Goal: Transaction & Acquisition: Obtain resource

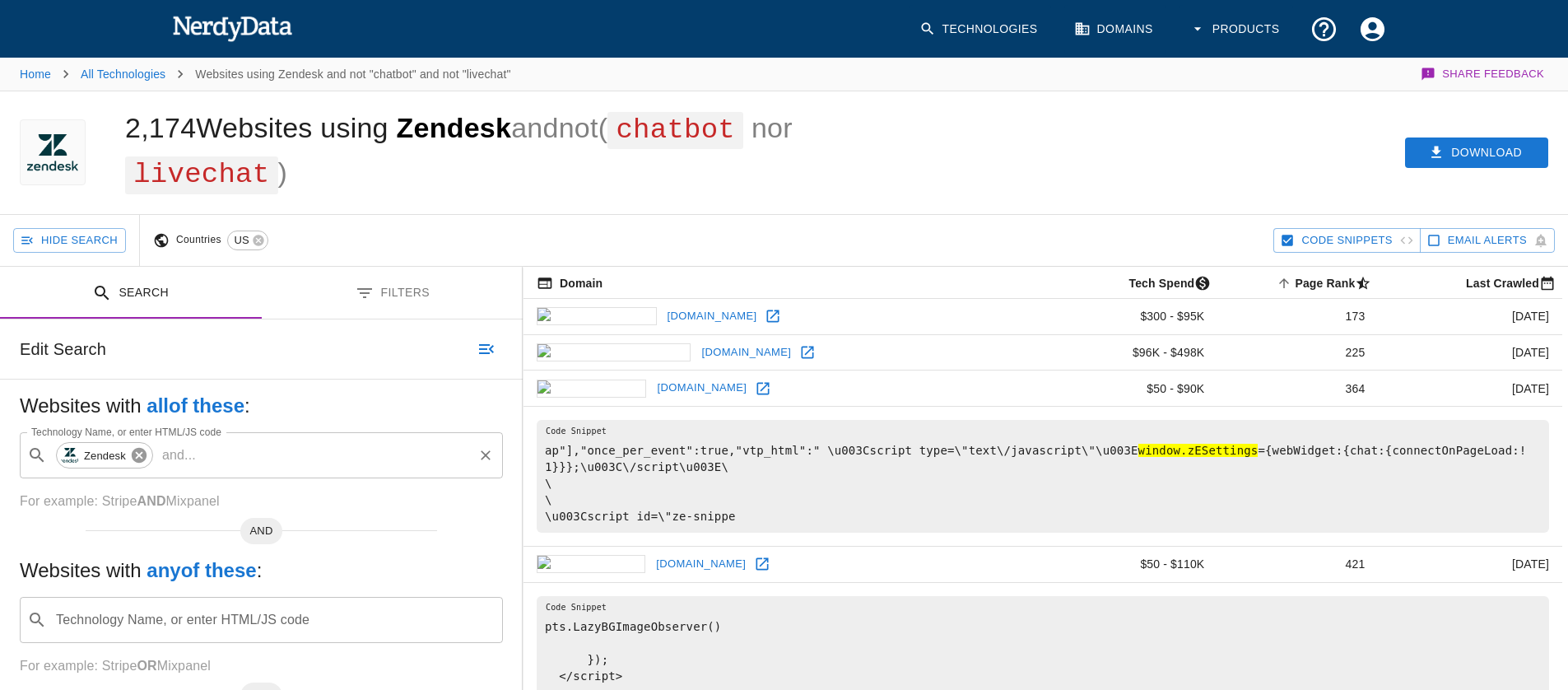
click at [142, 451] on icon at bounding box center [139, 455] width 15 height 15
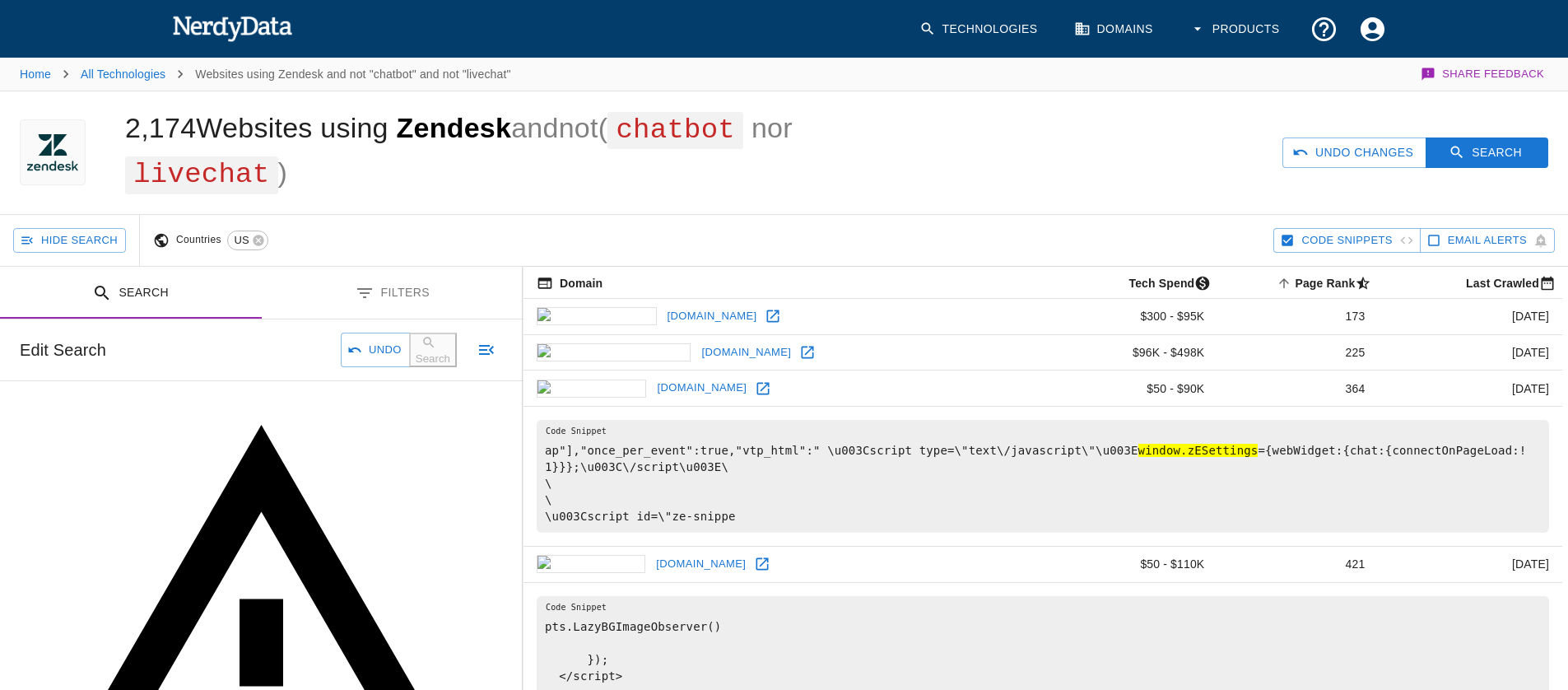
scroll to position [4, 0]
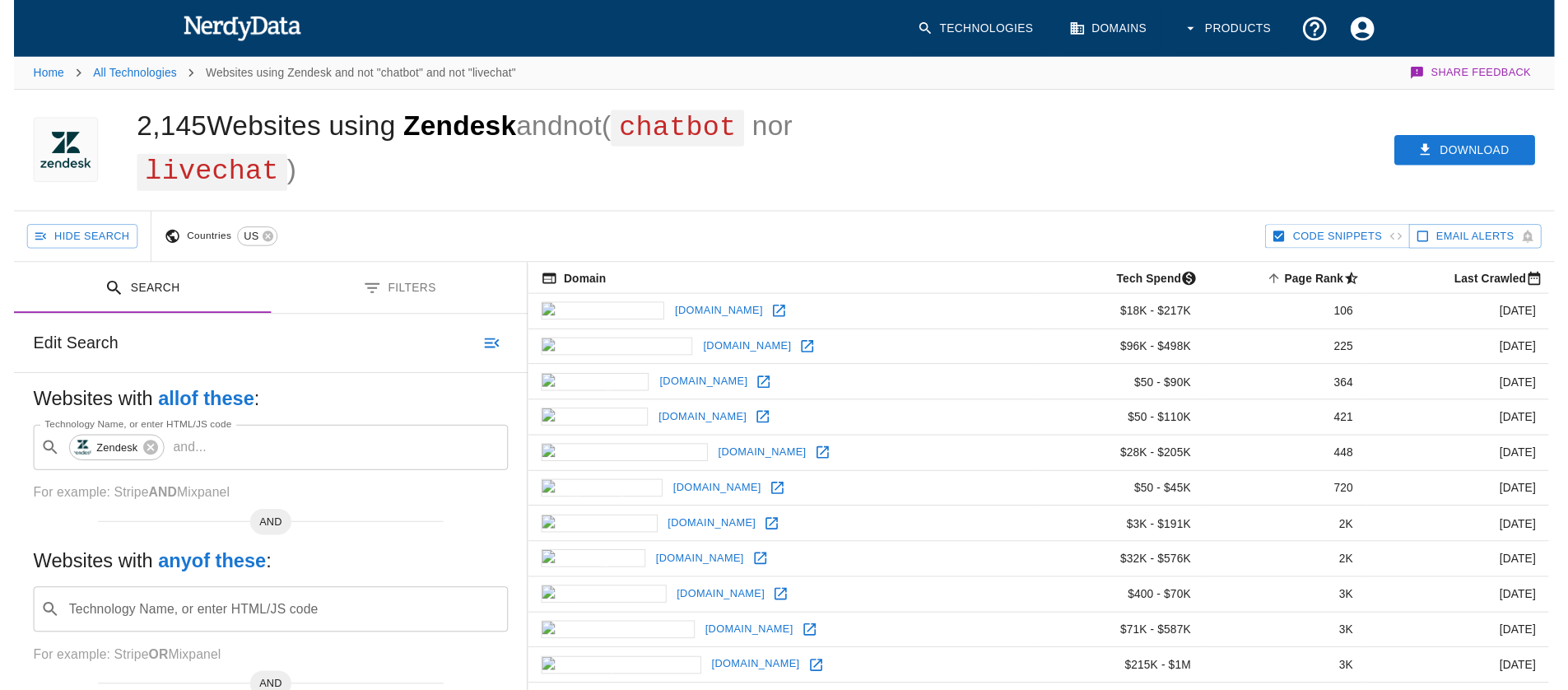
scroll to position [4, 0]
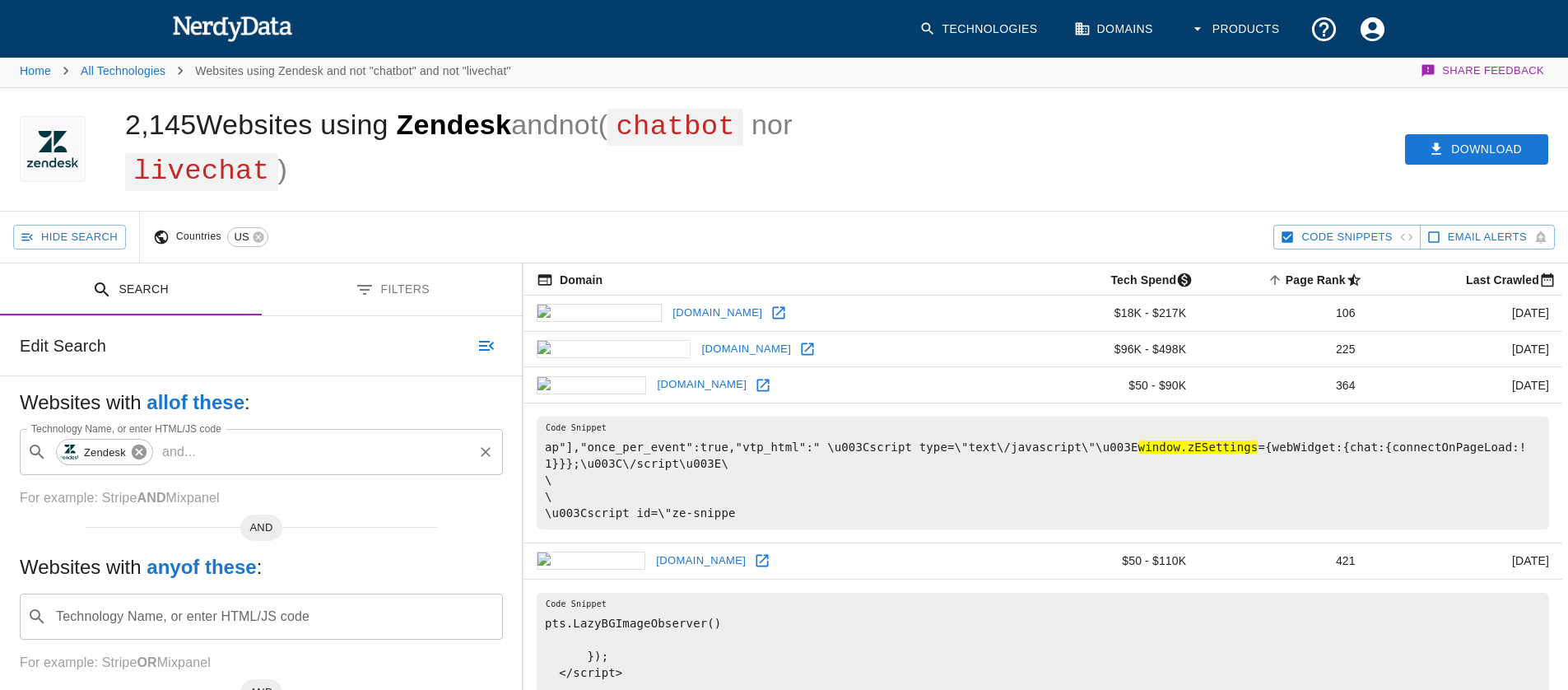
click at [143, 450] on icon at bounding box center [139, 452] width 15 height 15
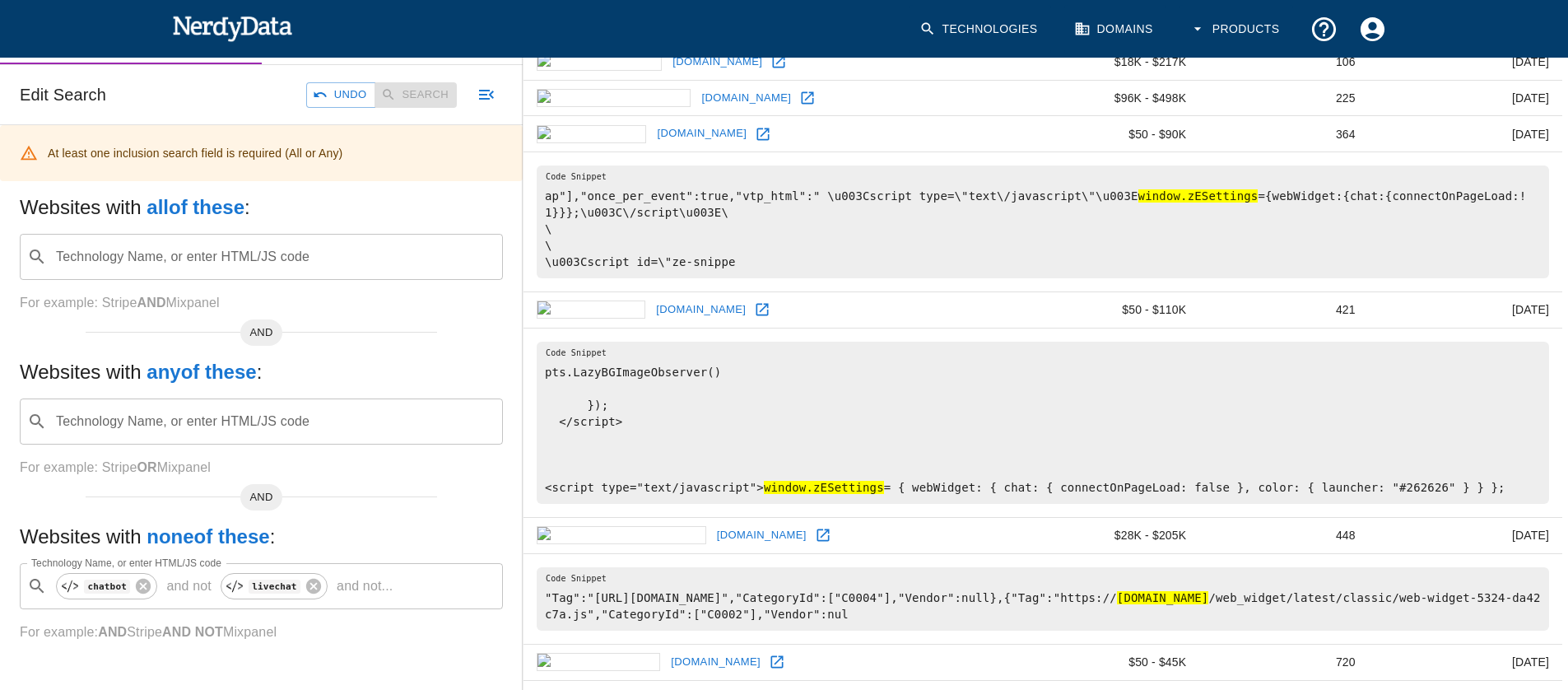
scroll to position [337, 0]
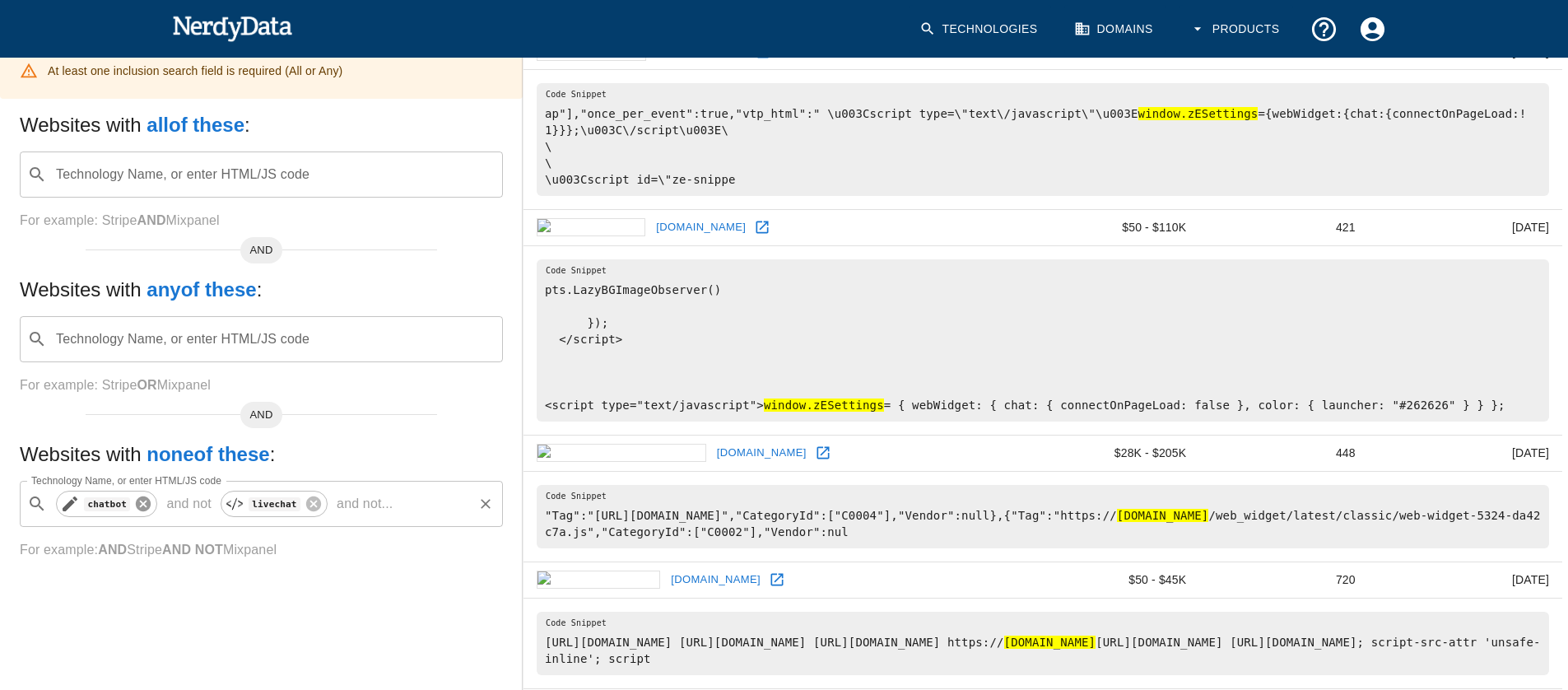
click at [137, 508] on icon at bounding box center [143, 503] width 15 height 15
click at [152, 501] on icon at bounding box center [149, 503] width 18 height 18
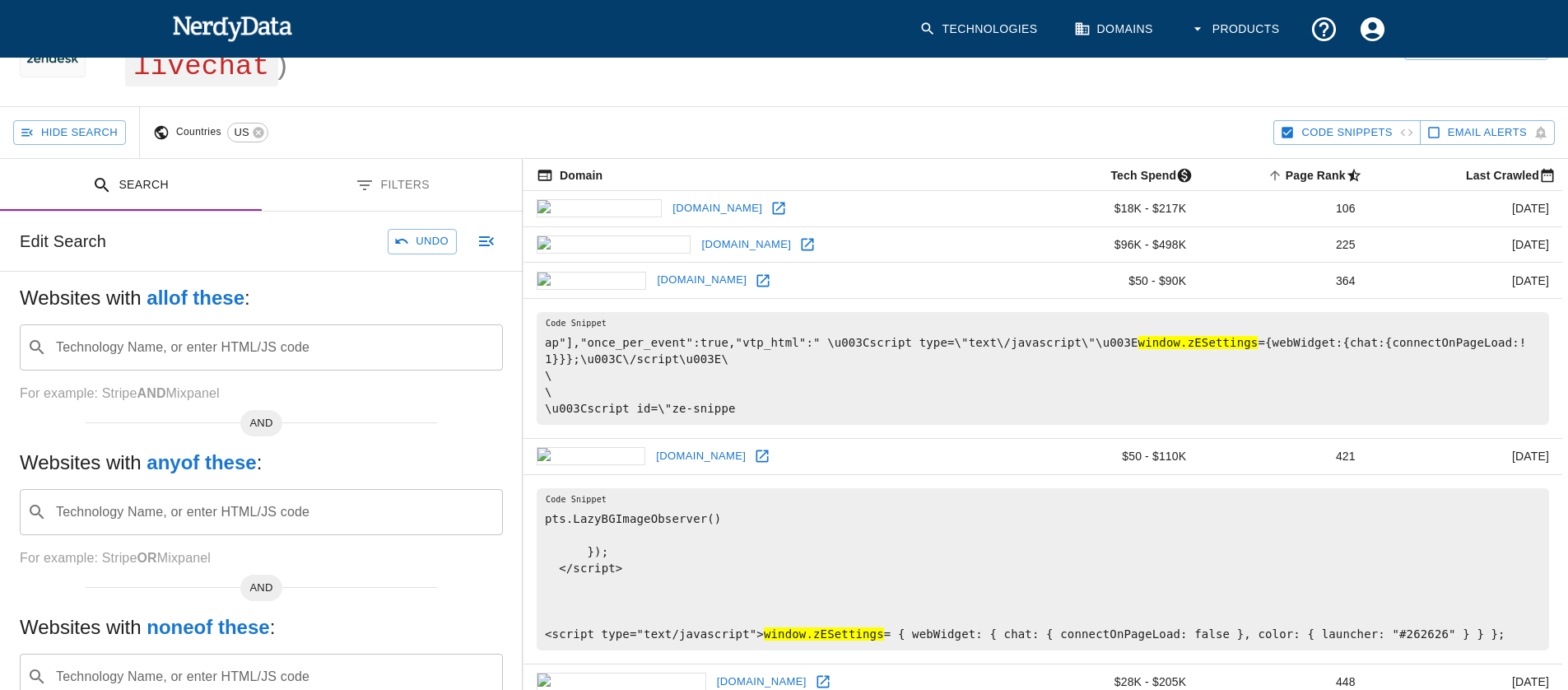
scroll to position [183, 0]
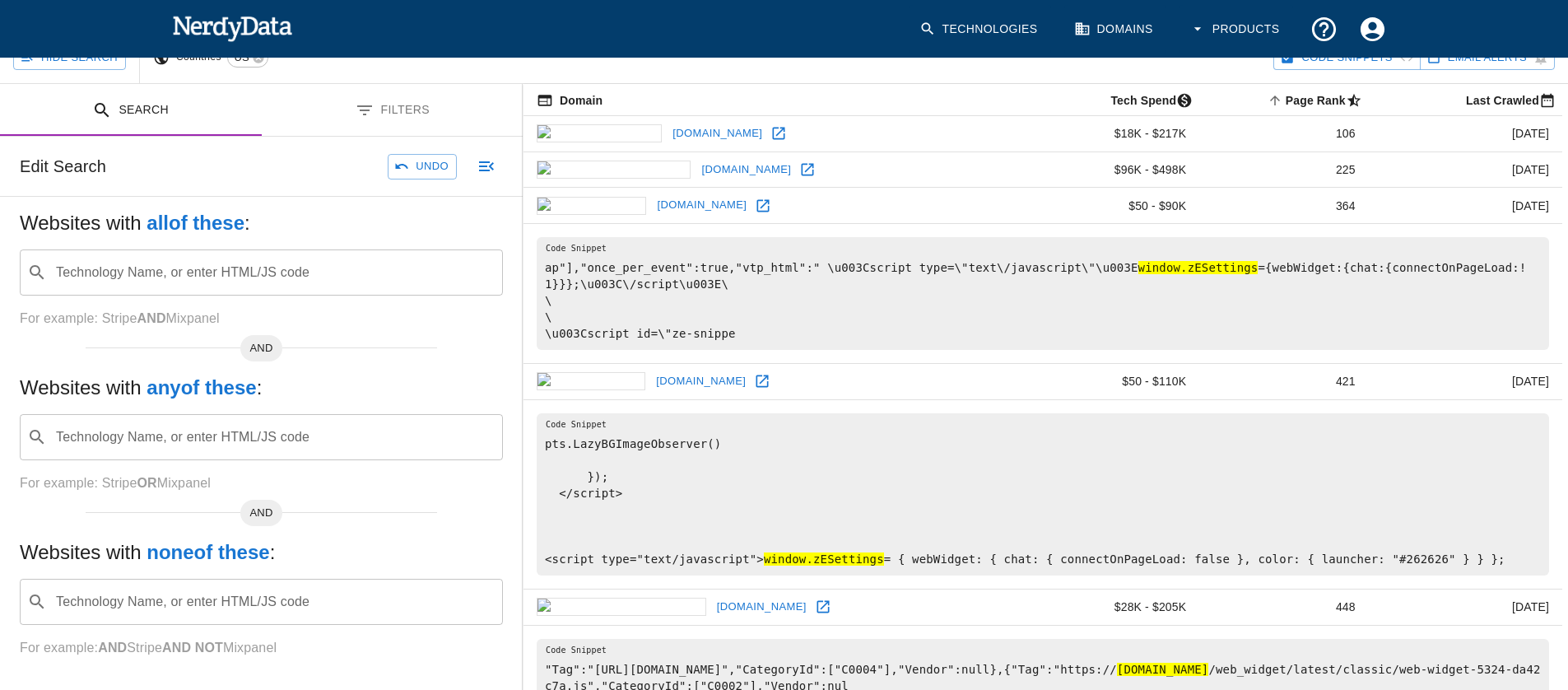
click at [275, 442] on input "Technology Name, or enter HTML/JS code" at bounding box center [274, 436] width 442 height 31
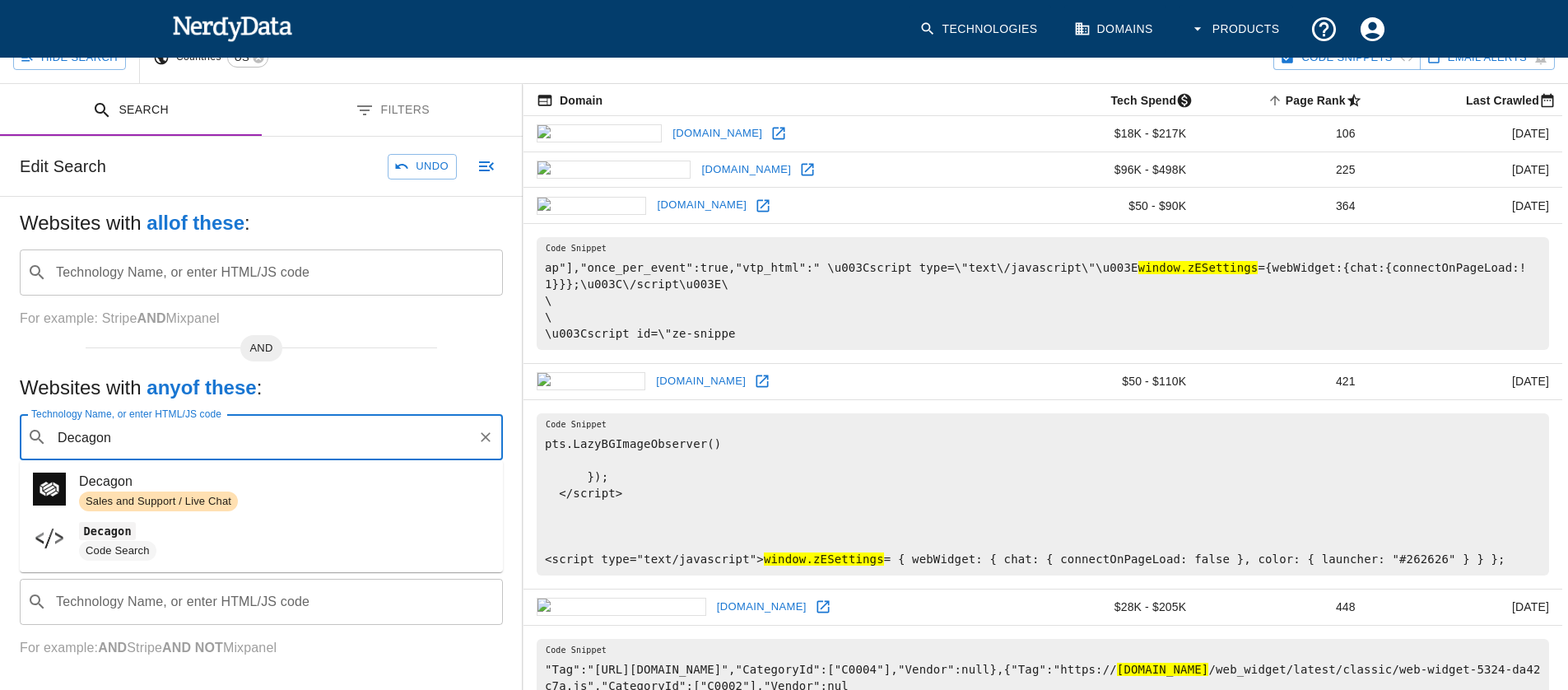
click at [225, 487] on span "Decagon" at bounding box center [285, 481] width 411 height 20
type input "Decagon"
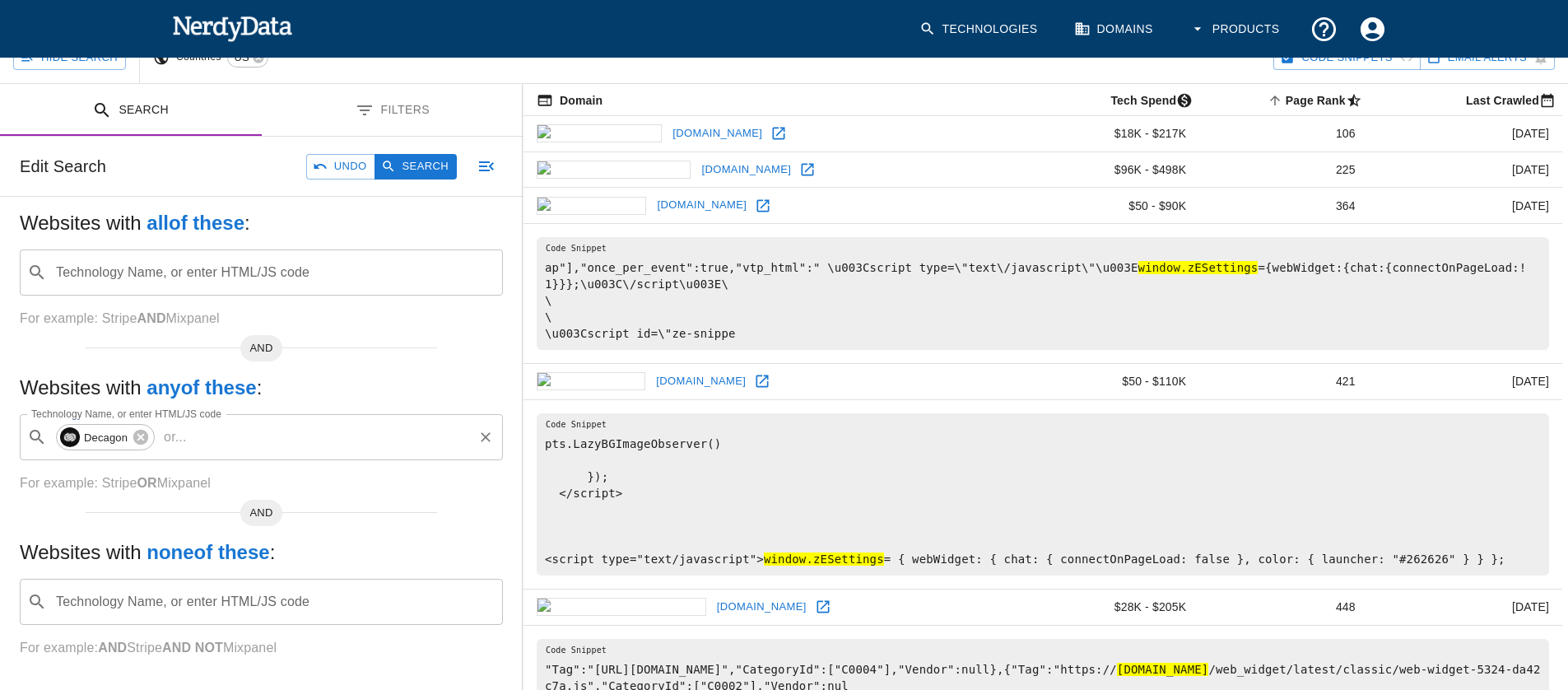
click at [240, 443] on input "Technology Name, or enter HTML/JS code" at bounding box center [332, 436] width 278 height 31
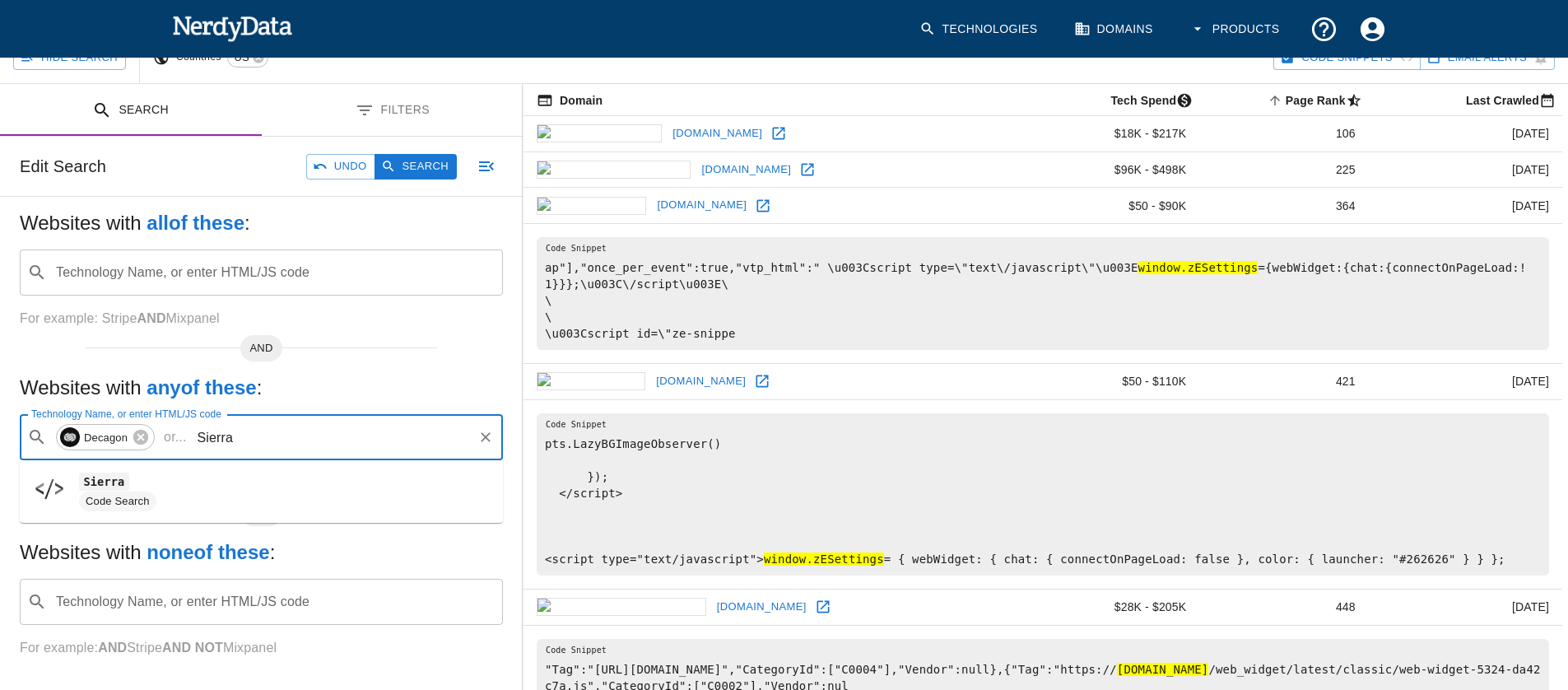
click at [187, 496] on span "Code Search" at bounding box center [285, 501] width 411 height 20
type input "Sierra"
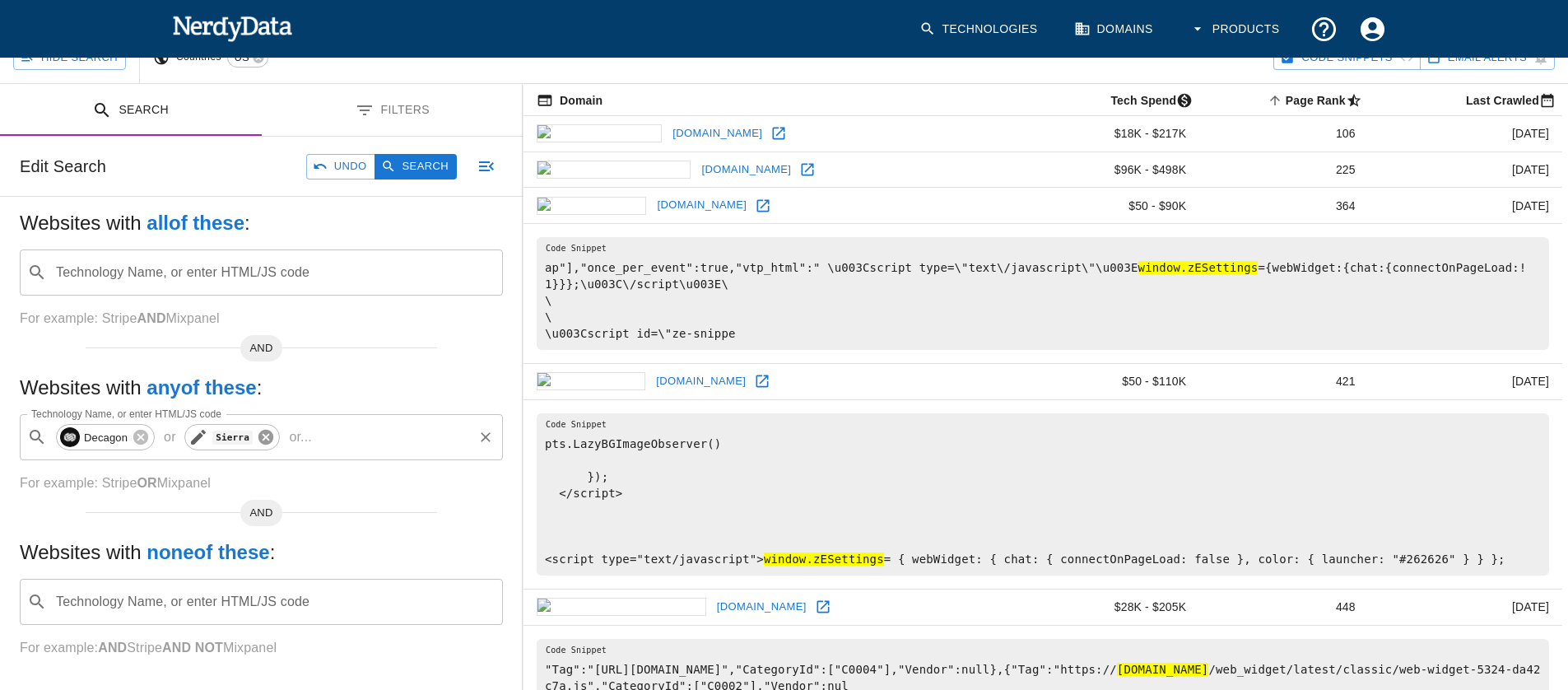
click at [269, 437] on icon at bounding box center [266, 436] width 15 height 15
click at [270, 437] on input "Technology Name, or enter HTML/JS code" at bounding box center [332, 436] width 278 height 31
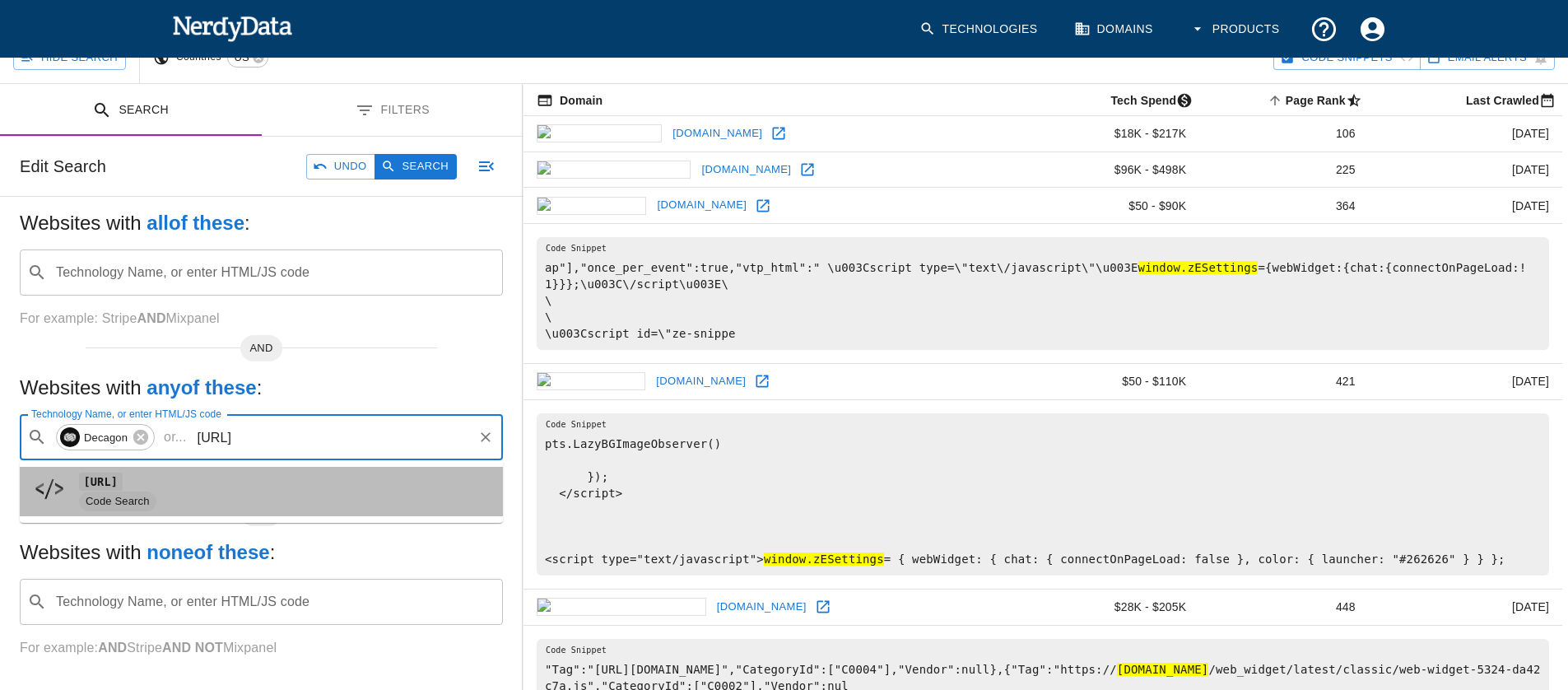
click at [142, 488] on span "[URL]" at bounding box center [285, 481] width 411 height 20
type input "[URL]"
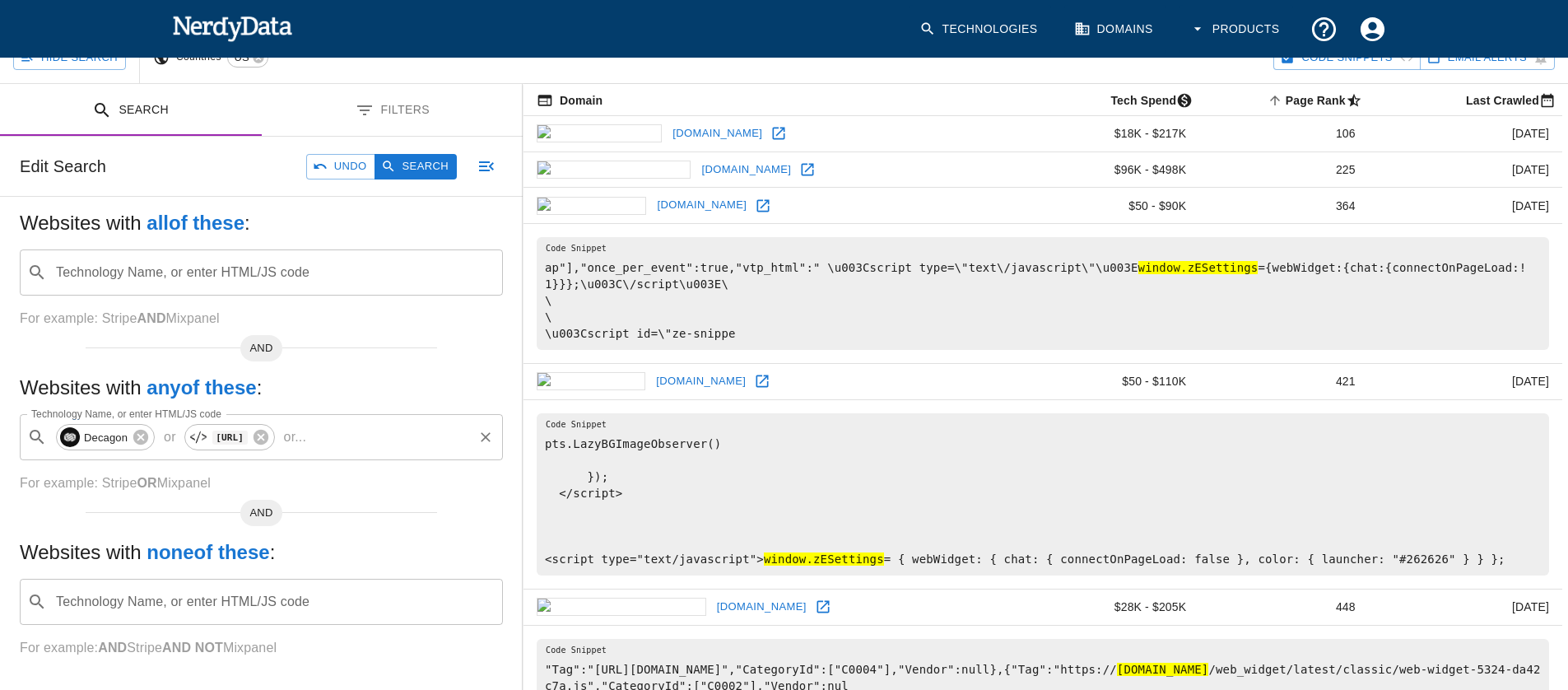
click at [312, 438] on p "or ..." at bounding box center [296, 437] width 36 height 20
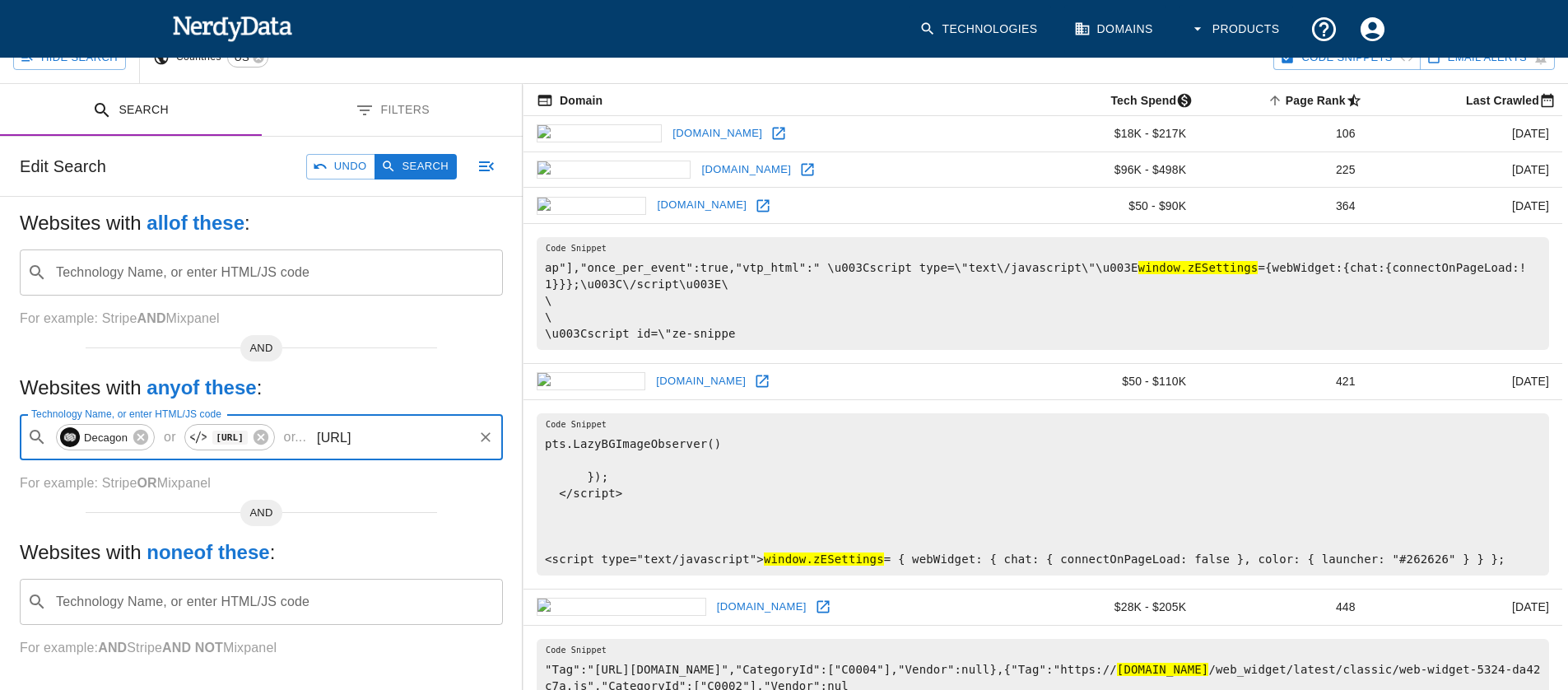
type input "[URL]"
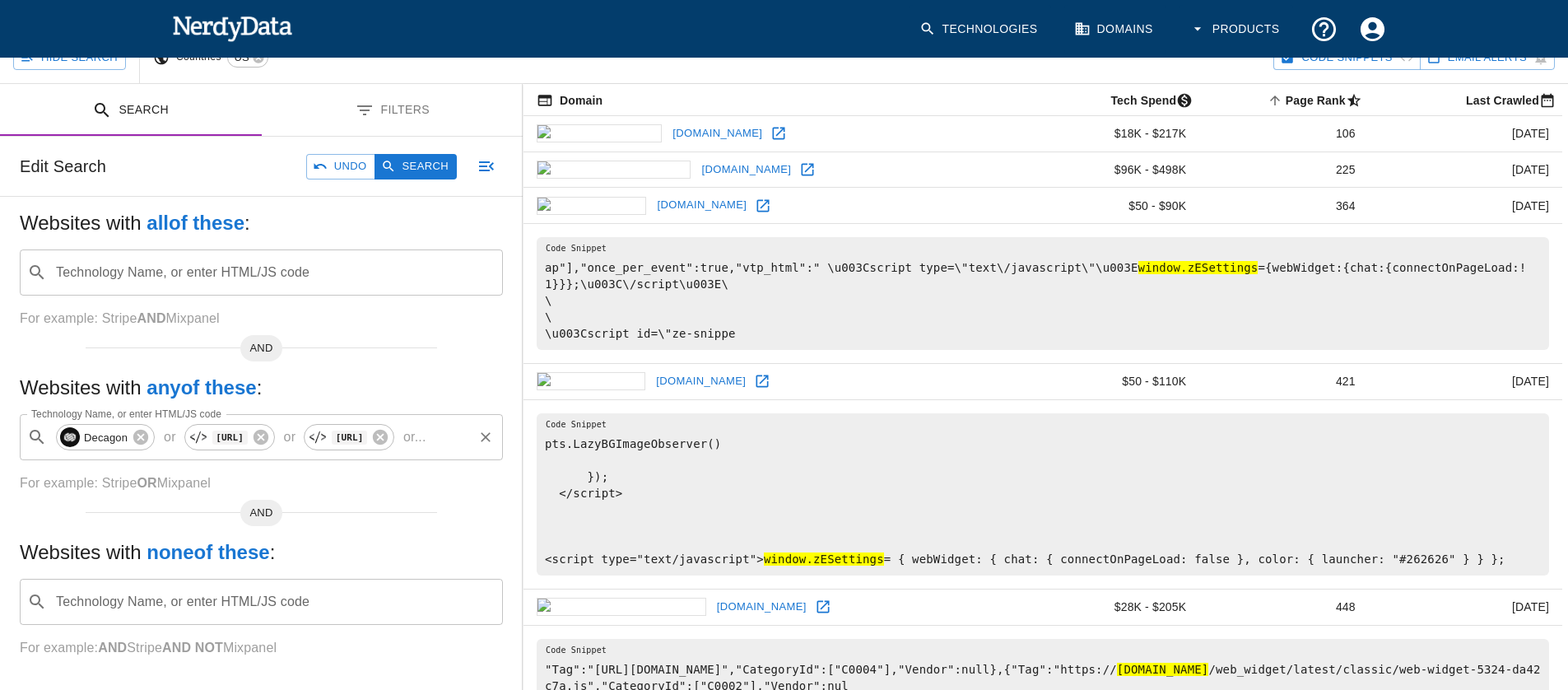
click at [432, 445] on p "or ..." at bounding box center [414, 437] width 36 height 20
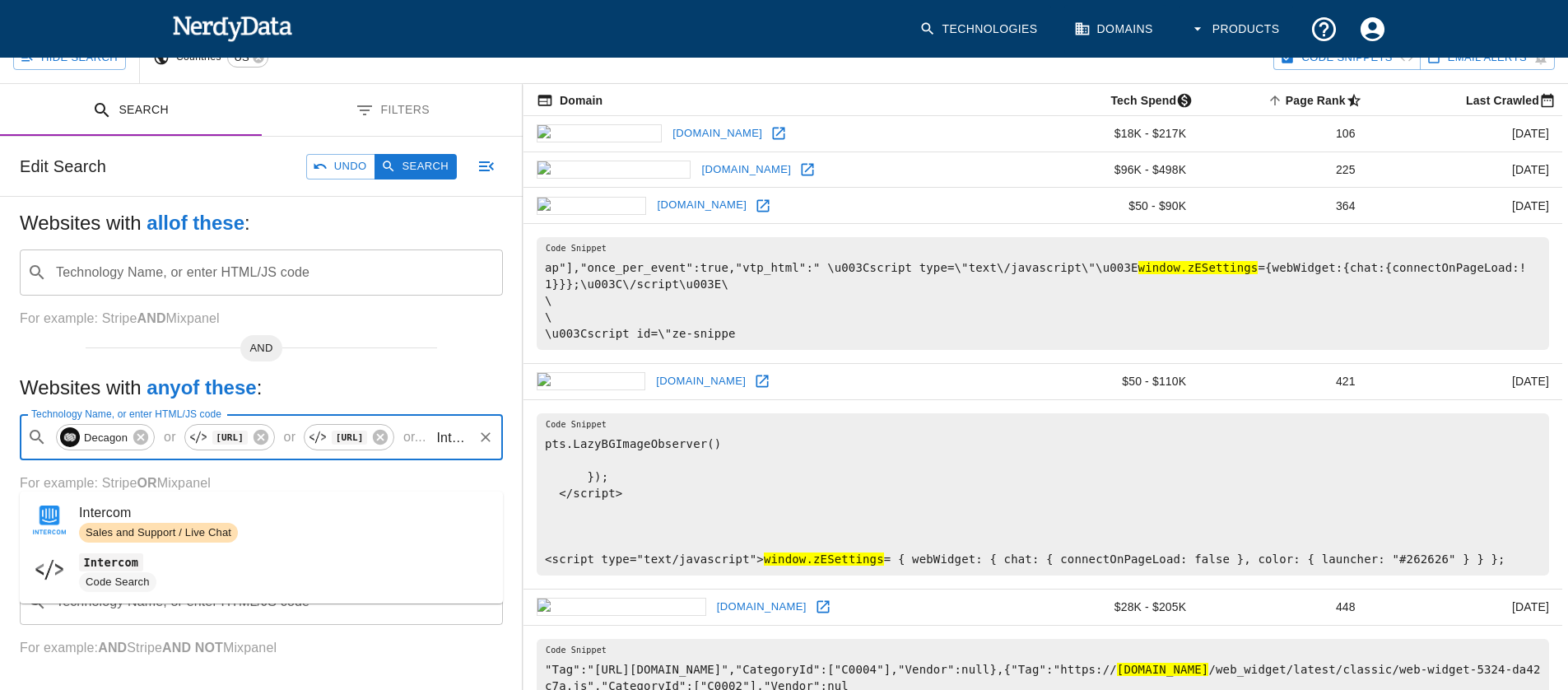
click at [329, 513] on span "Intercom" at bounding box center [285, 512] width 411 height 20
type input "Intercom"
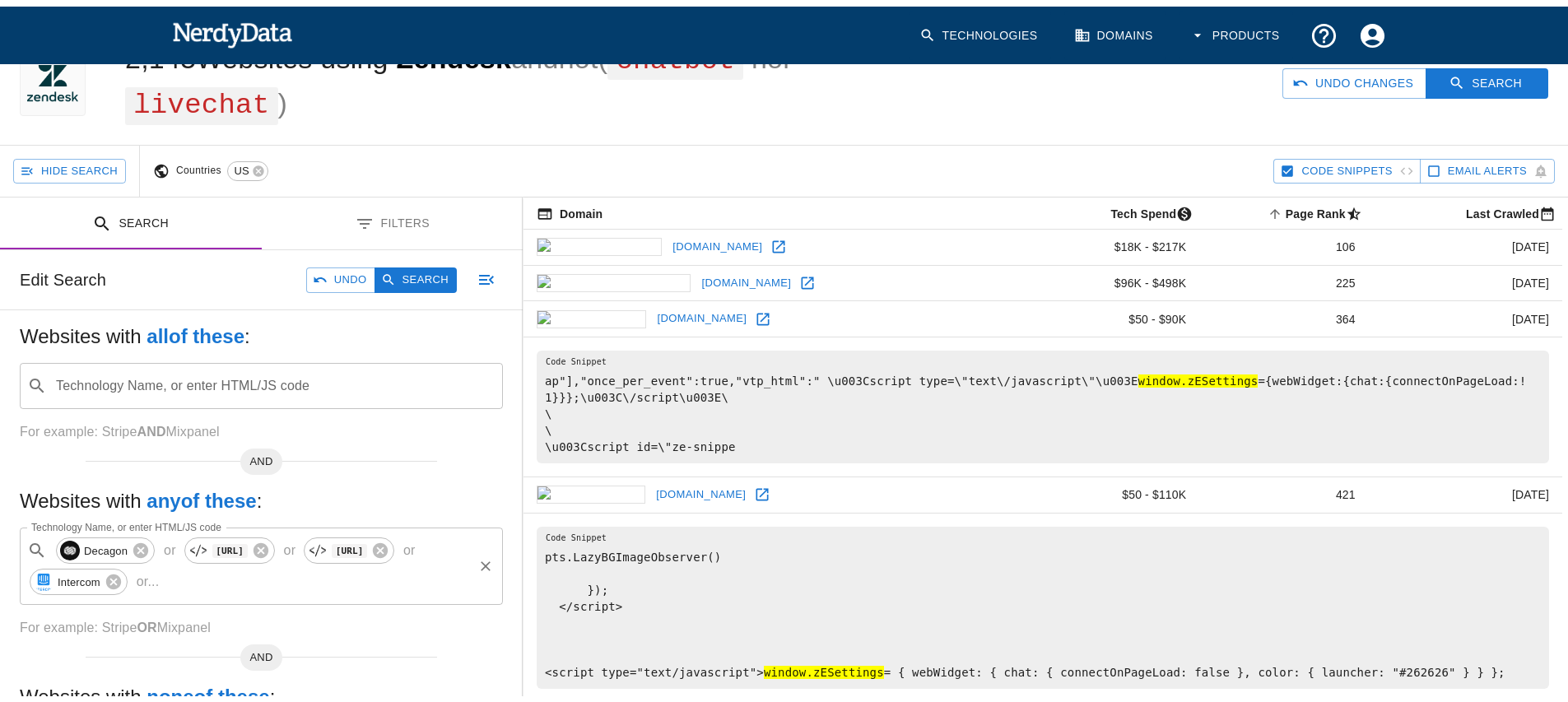
scroll to position [146, 0]
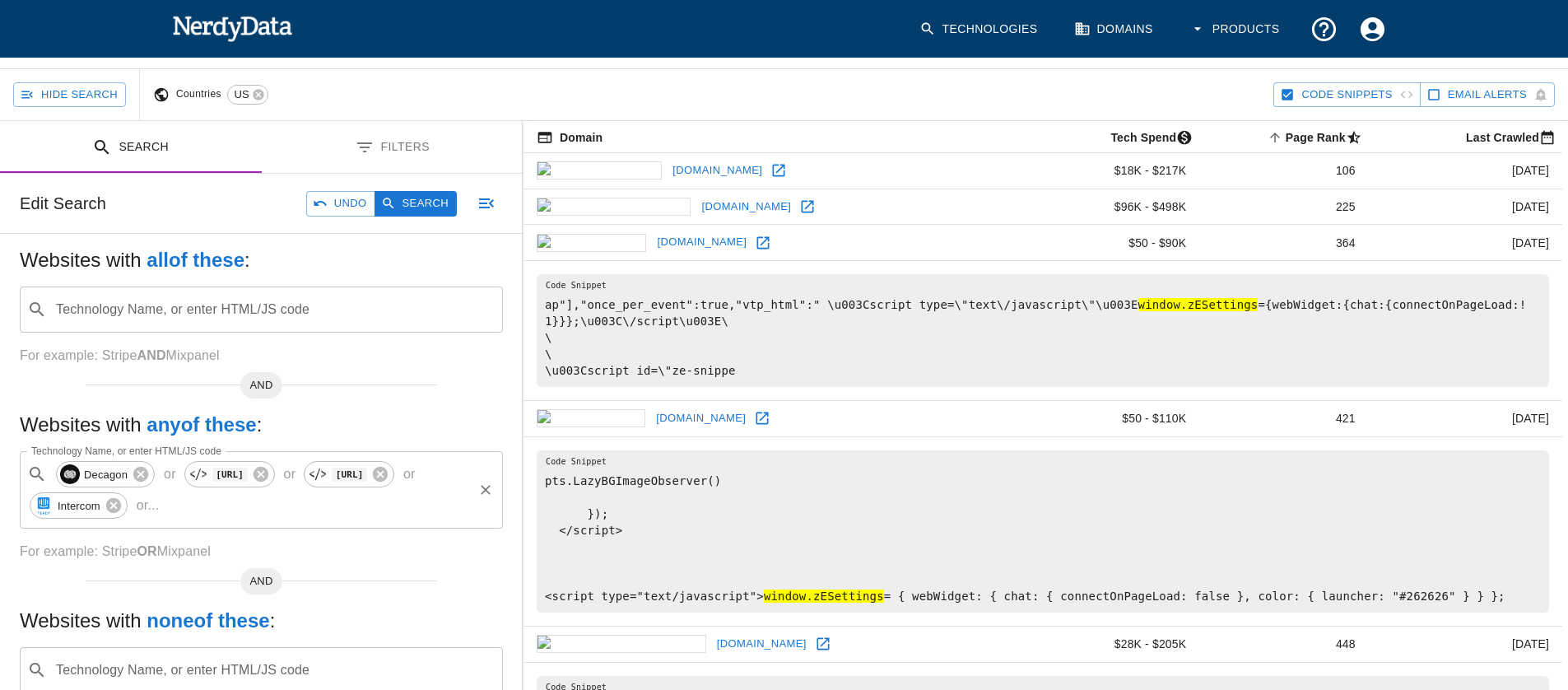
click at [244, 508] on input "Technology Name, or enter HTML/JS code" at bounding box center [318, 505] width 305 height 31
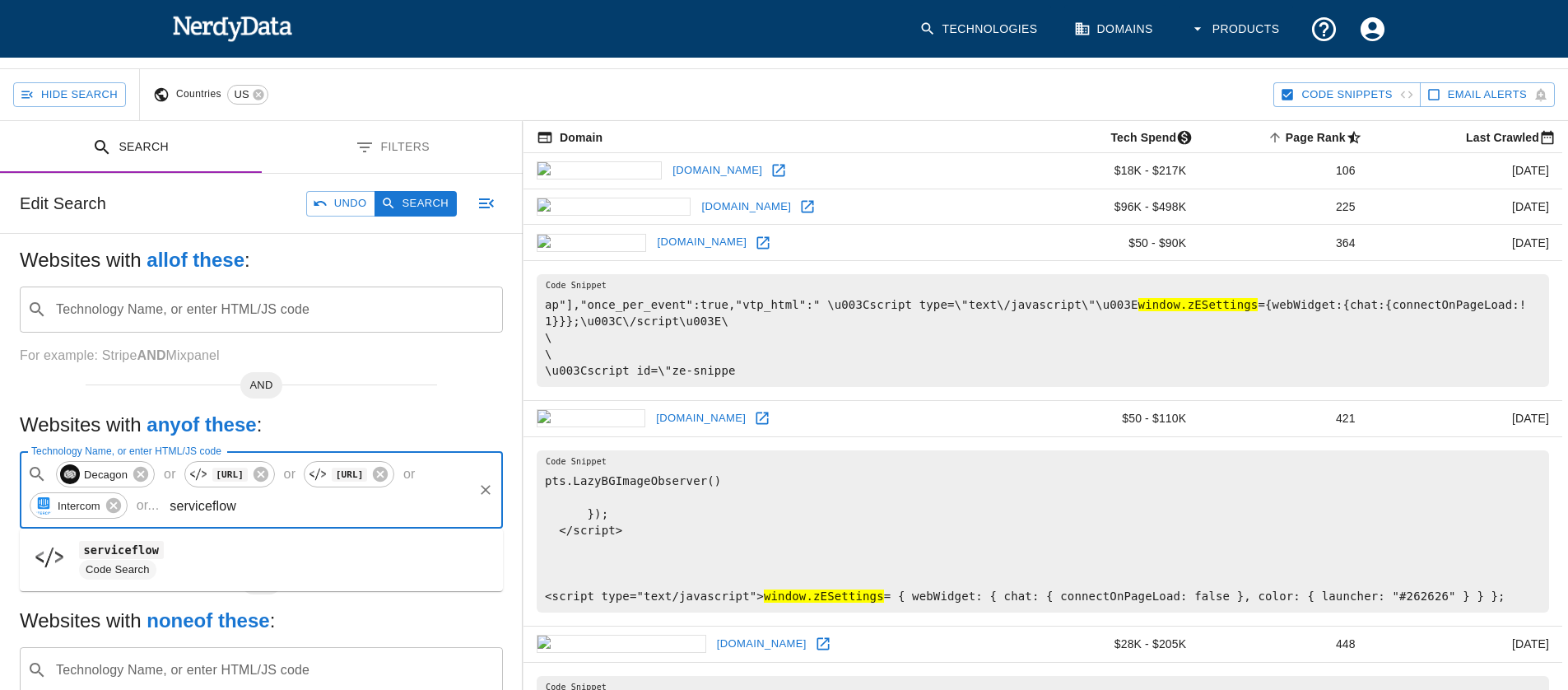
type input "serviceflow"
click at [245, 551] on span "voiceflow" at bounding box center [285, 550] width 411 height 20
type input "voiceflow"
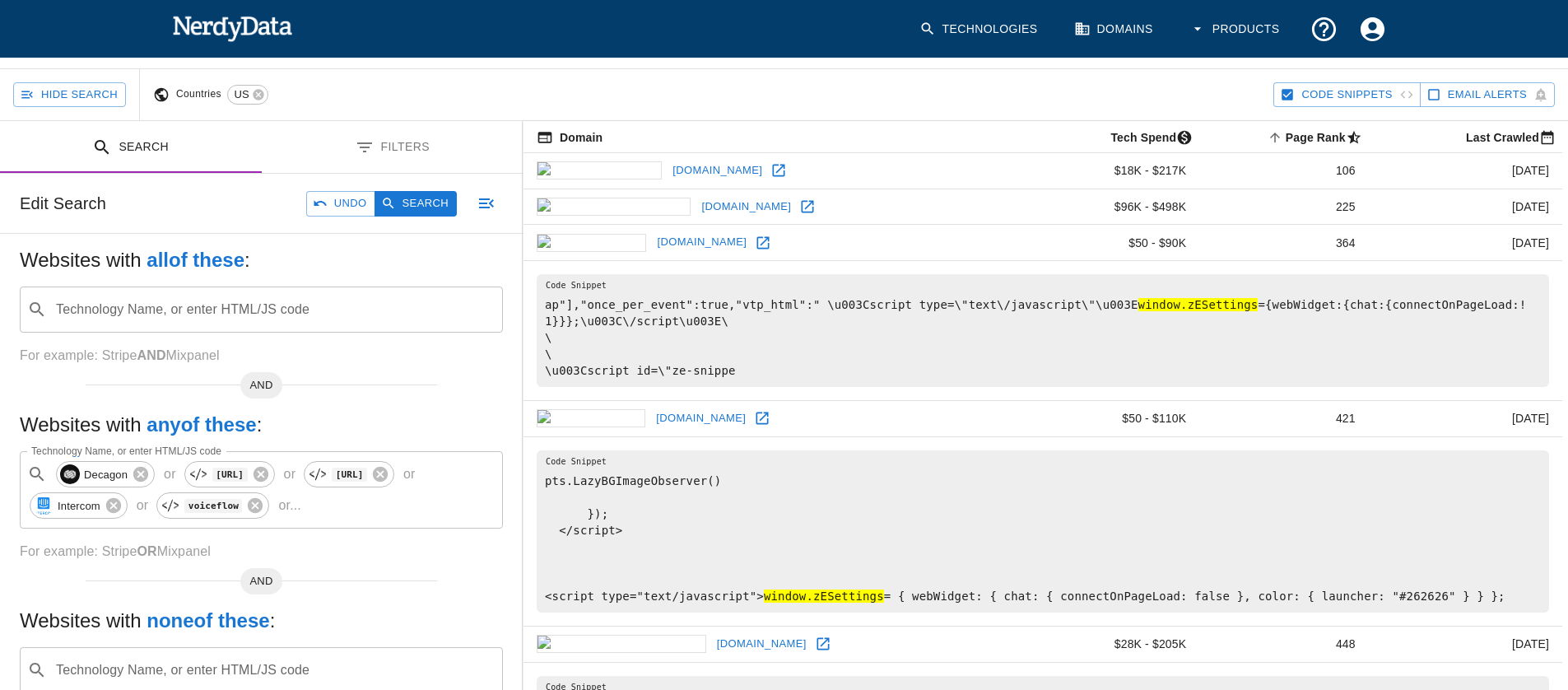
click at [469, 385] on div "AND" at bounding box center [261, 378] width 483 height 13
click at [430, 203] on button "Search" at bounding box center [416, 204] width 82 height 26
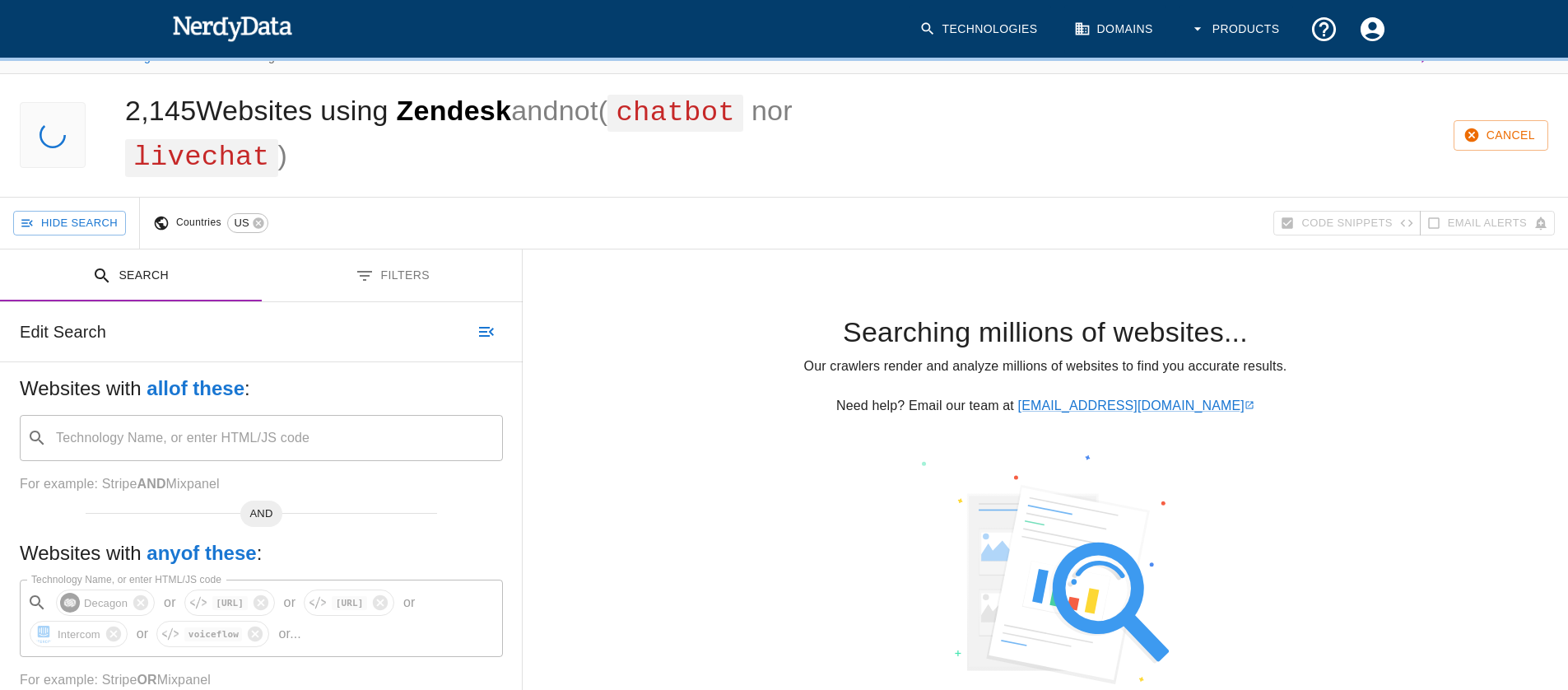
scroll to position [0, 0]
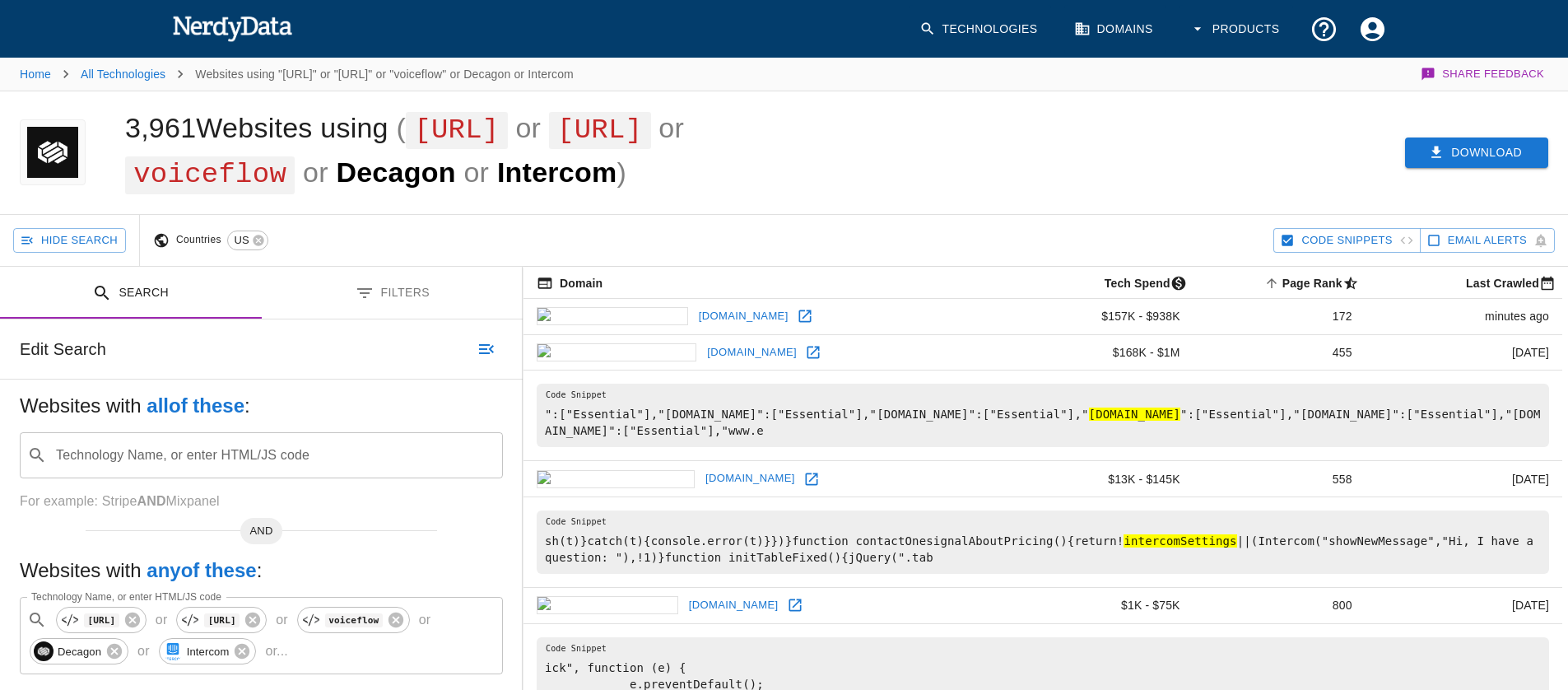
click at [1471, 161] on button "Download" at bounding box center [1477, 153] width 143 height 30
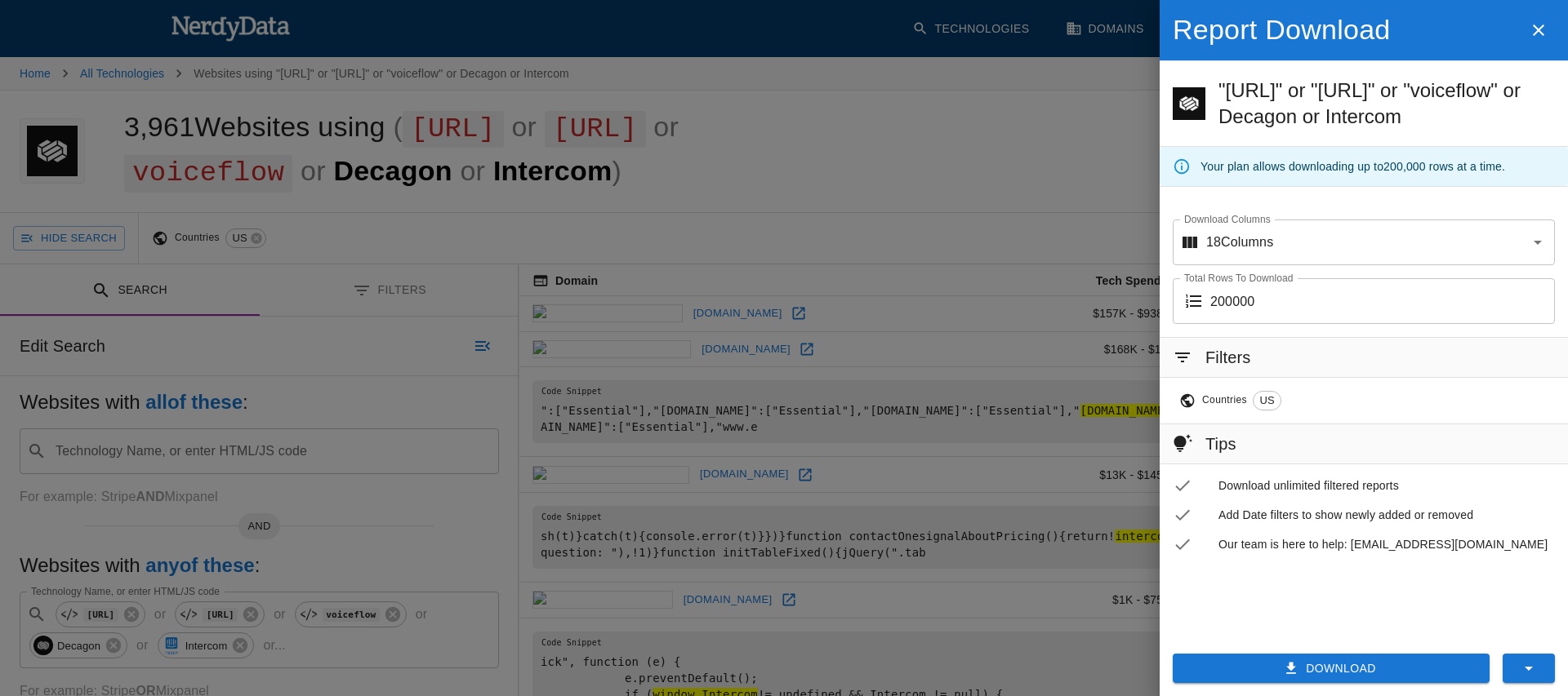
click at [937, 192] on div at bounding box center [784, 348] width 1568 height 696
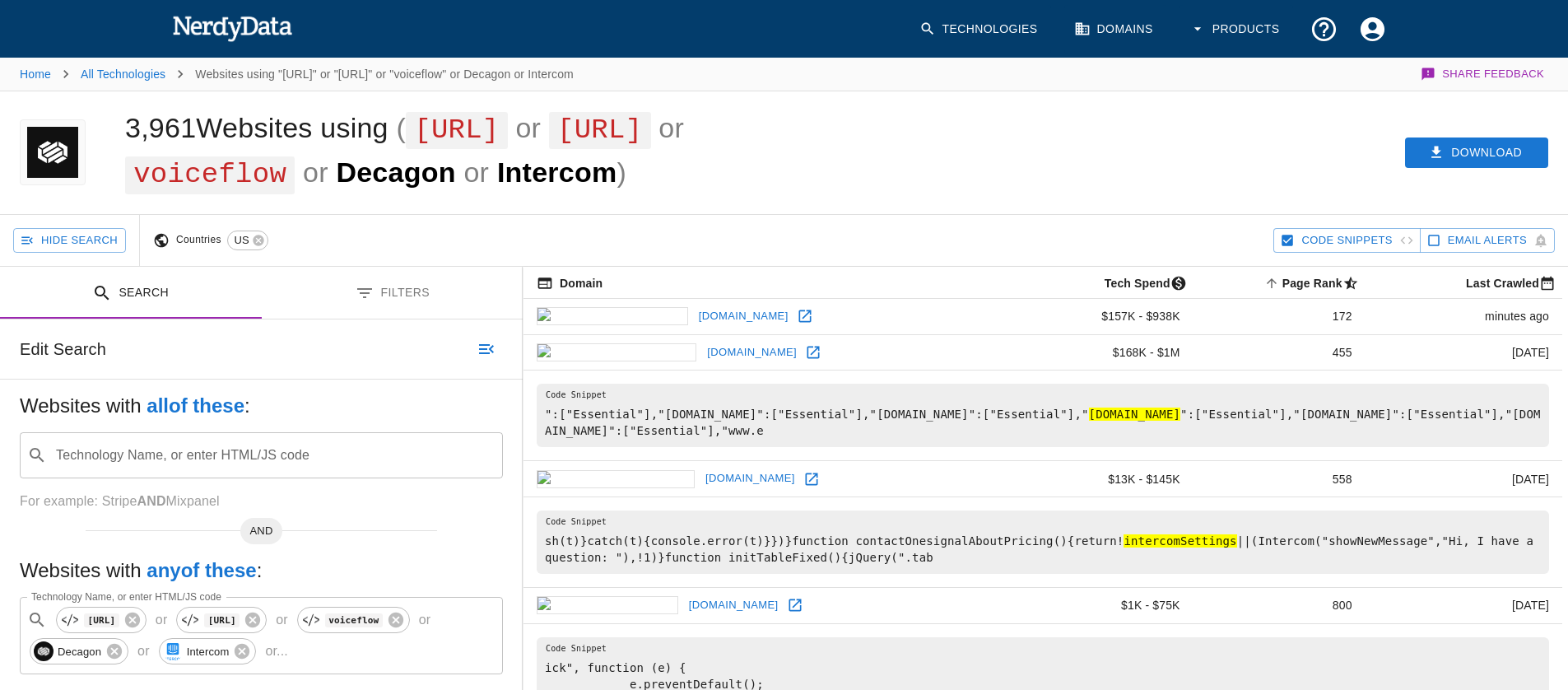
click at [401, 301] on button "Filters" at bounding box center [392, 293] width 262 height 52
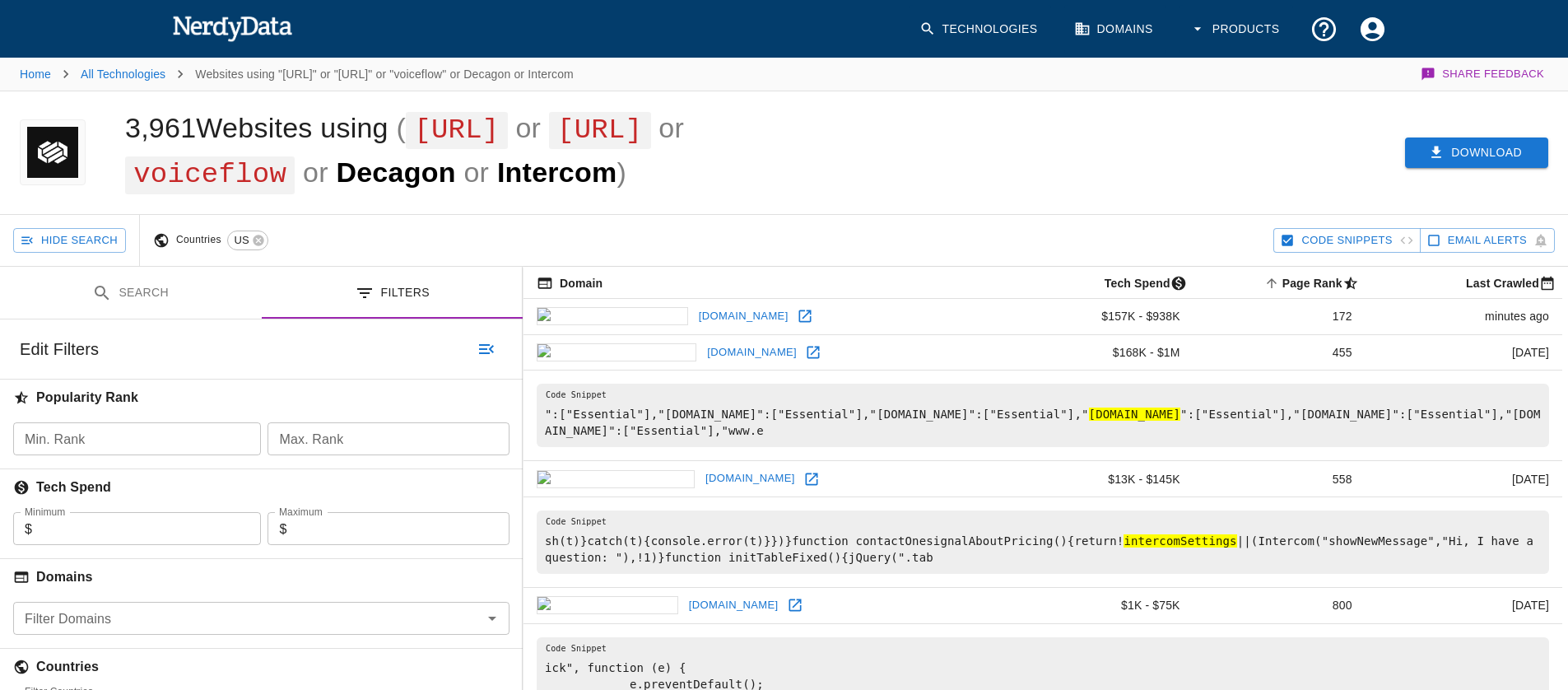
click at [1454, 148] on button "Download" at bounding box center [1477, 153] width 143 height 30
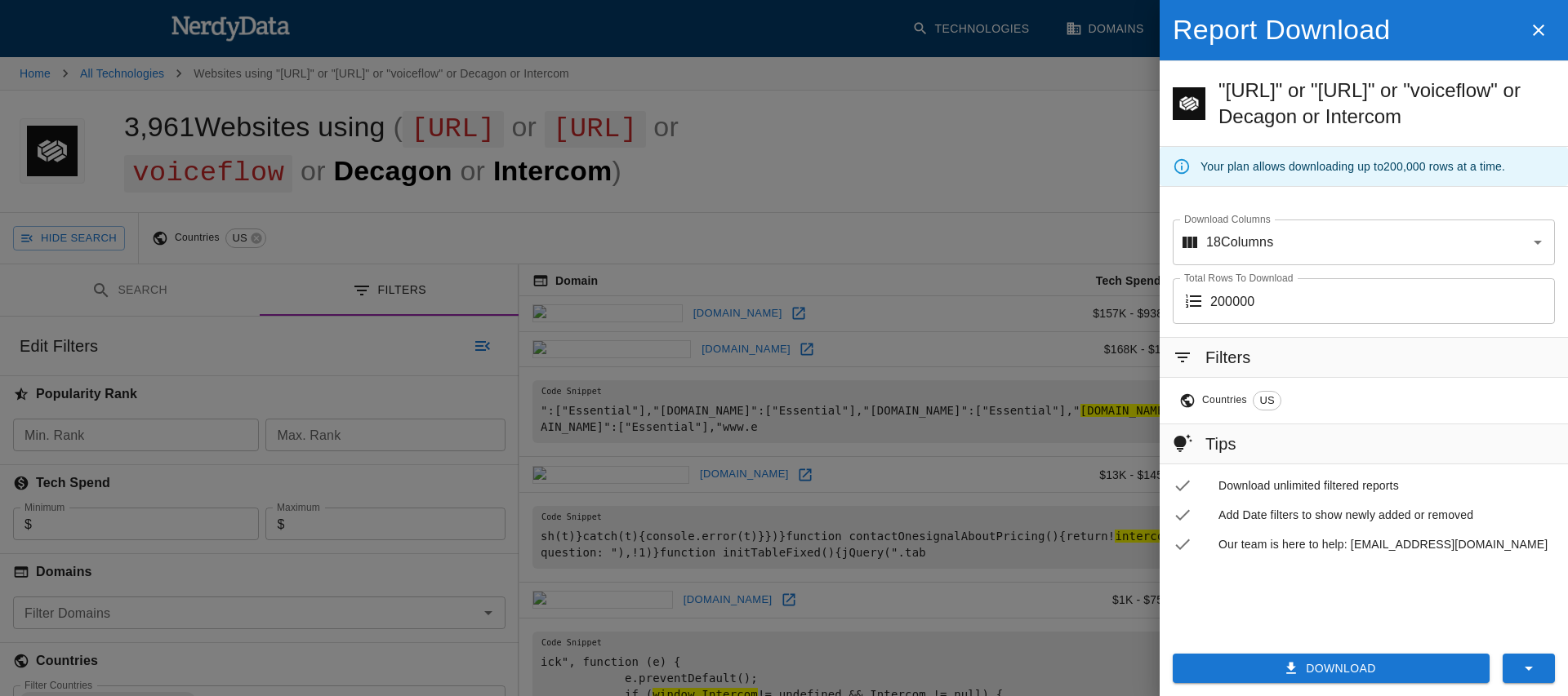
click at [900, 188] on div at bounding box center [784, 348] width 1568 height 696
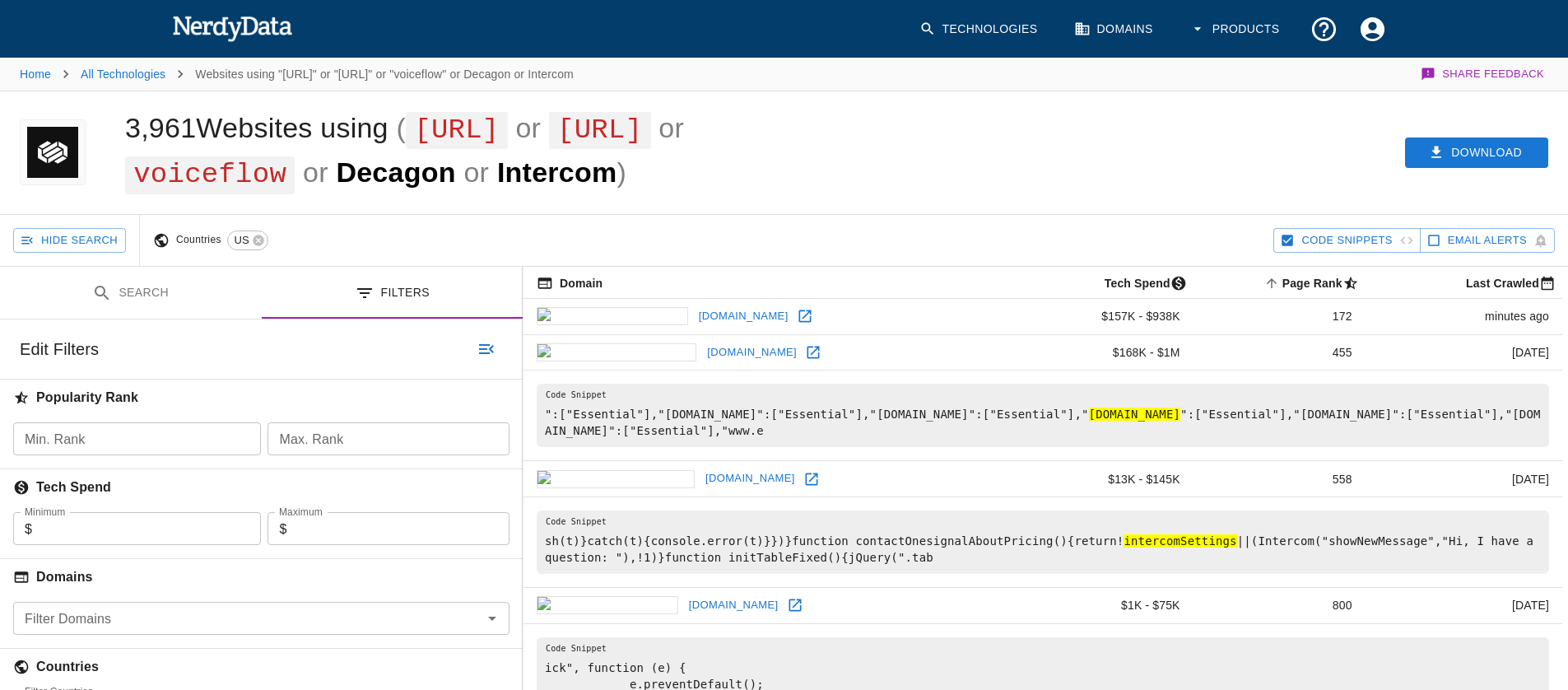
click at [146, 300] on button "Search" at bounding box center [130, 293] width 262 height 52
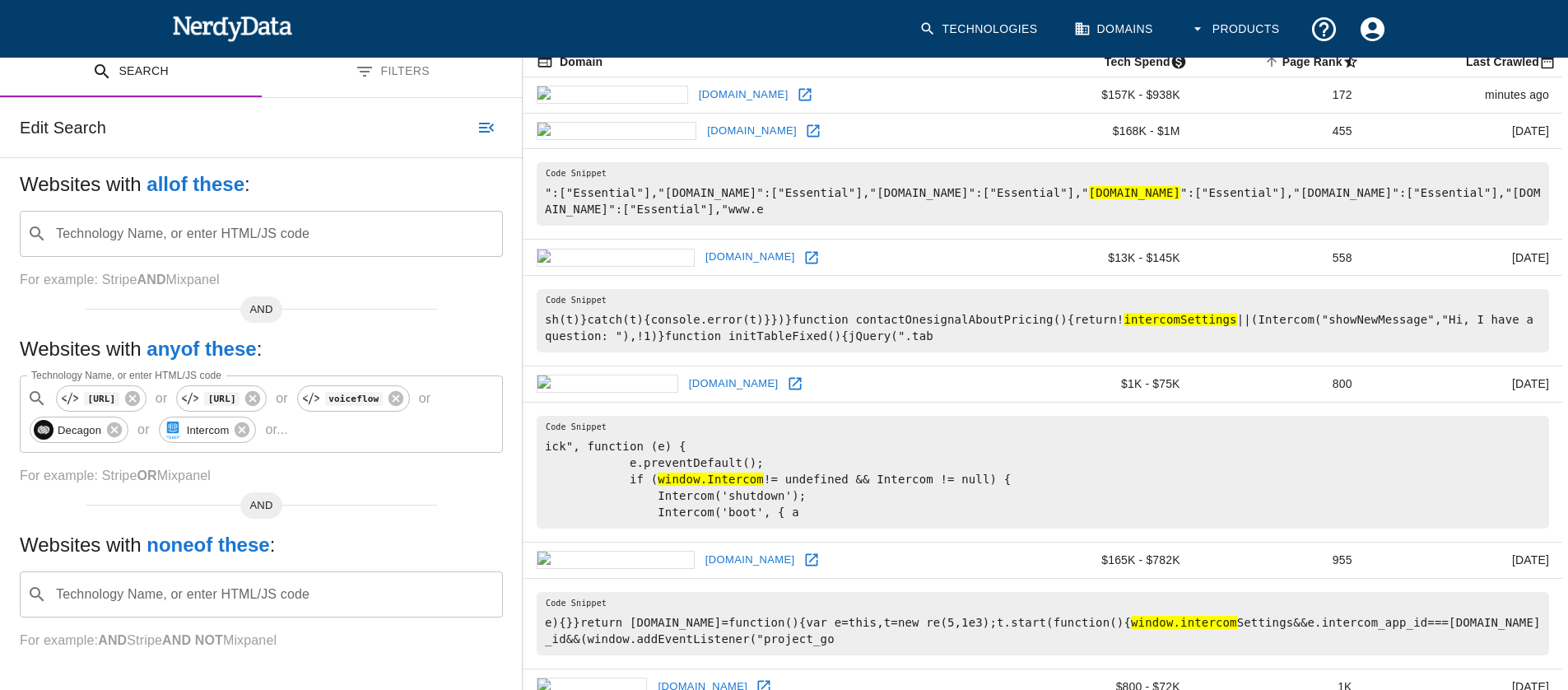
scroll to position [297, 0]
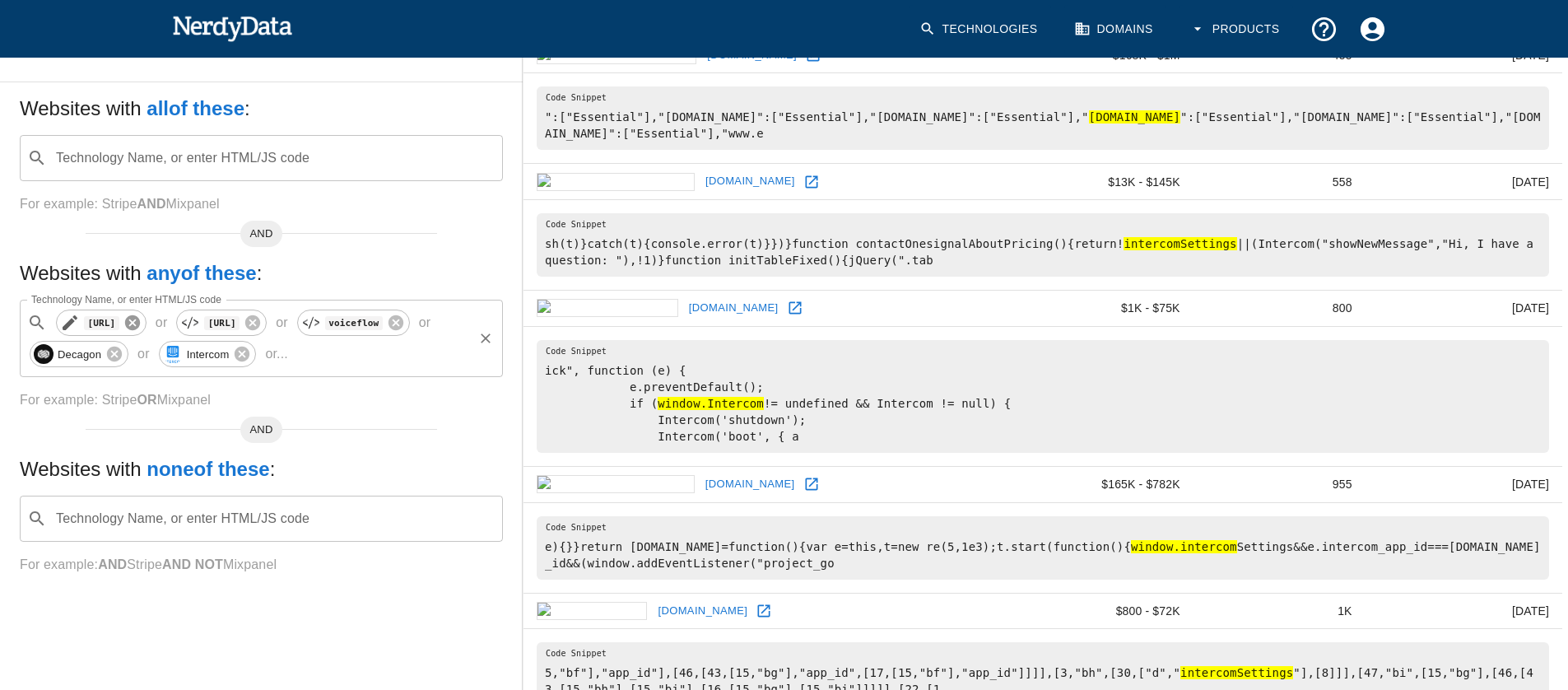
click at [135, 321] on icon at bounding box center [132, 322] width 15 height 15
click at [140, 319] on icon at bounding box center [132, 322] width 15 height 15
click at [152, 319] on icon at bounding box center [154, 322] width 15 height 15
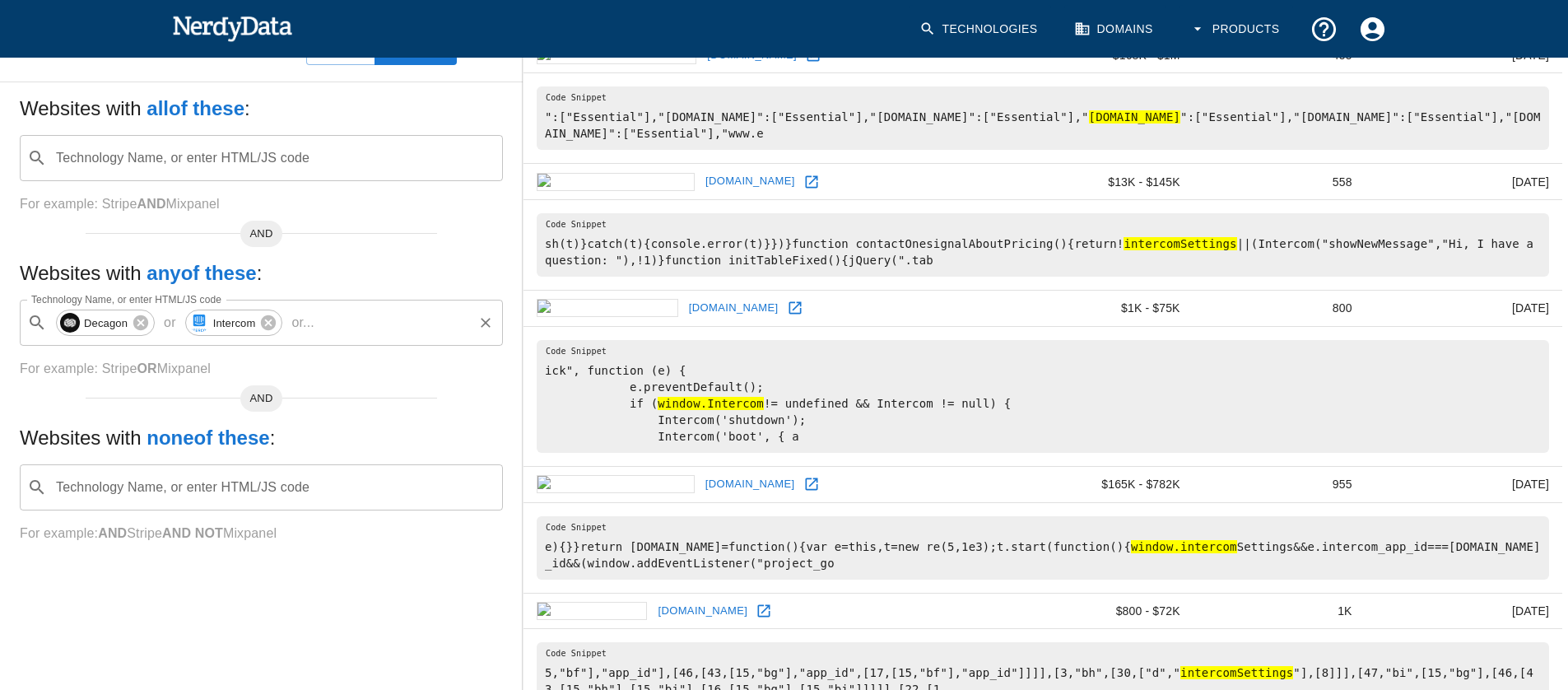
click at [385, 234] on div "AND" at bounding box center [262, 227] width 352 height 13
